Goal: Task Accomplishment & Management: Manage account settings

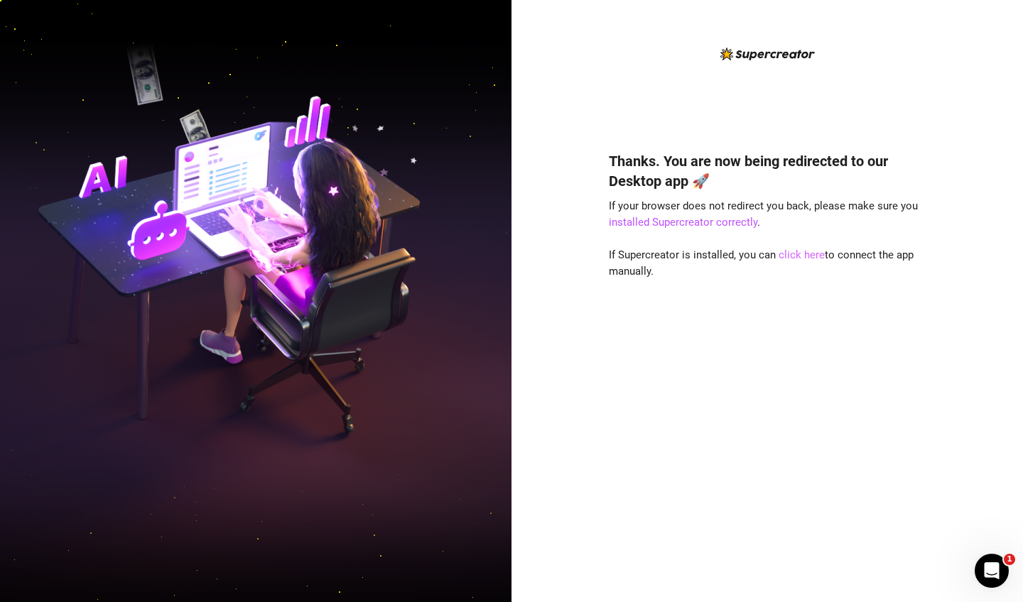
click at [502, 237] on link "click here" at bounding box center [802, 255] width 46 height 13
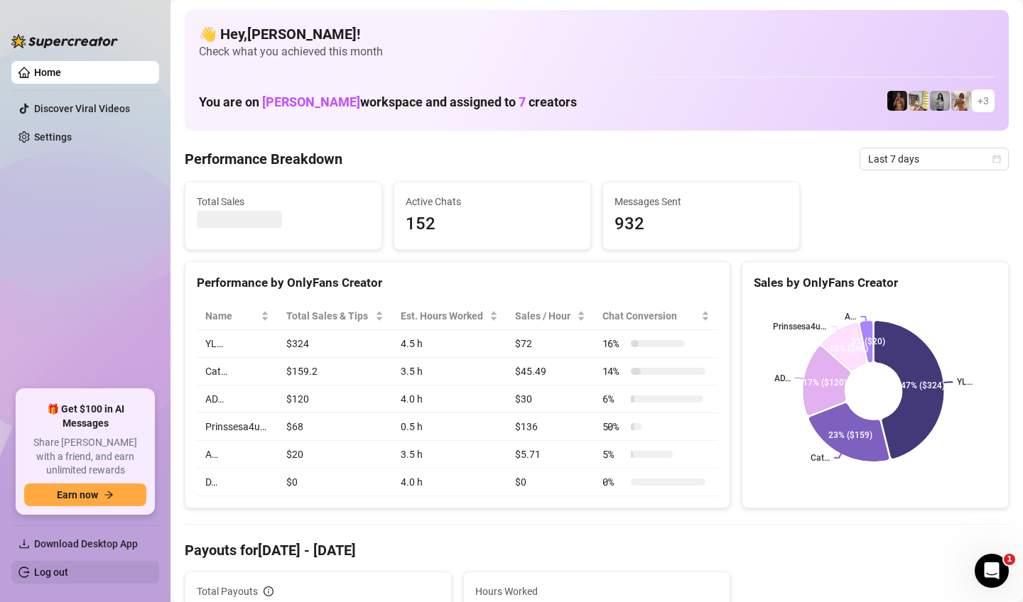
click at [56, 575] on link "Log out" at bounding box center [51, 572] width 34 height 11
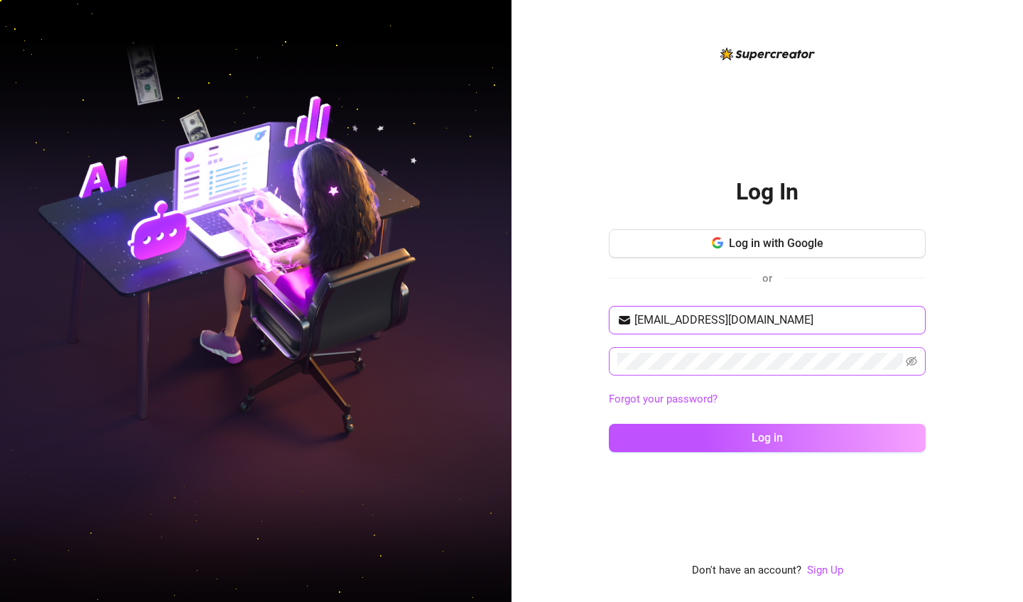
type input "[EMAIL_ADDRESS][DOMAIN_NAME]"
click at [910, 362] on icon "eye-invisible" at bounding box center [911, 362] width 11 height 10
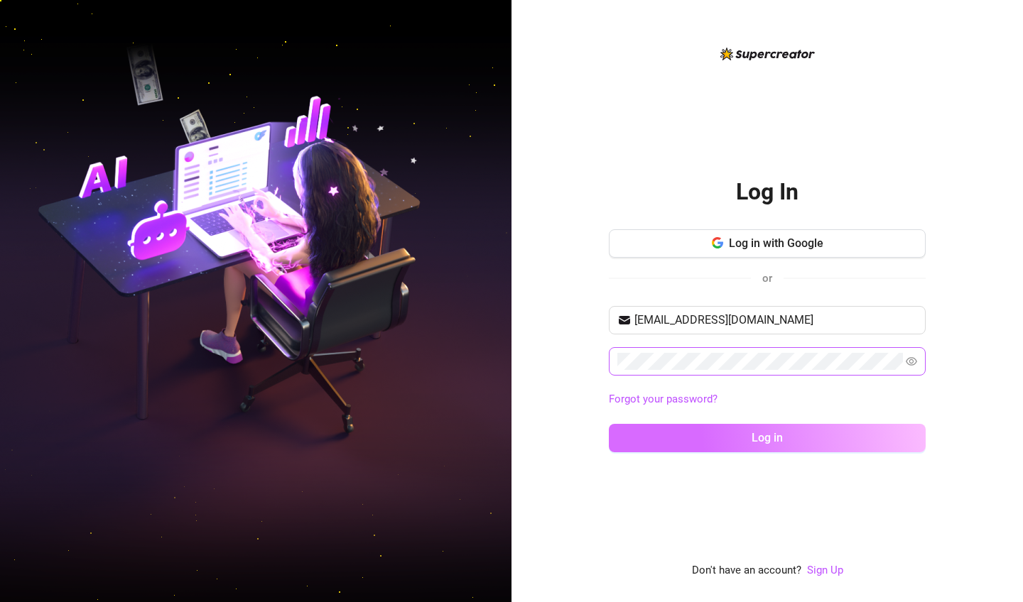
click at [807, 450] on button "Log in" at bounding box center [767, 438] width 317 height 28
